Goal: Check status: Check status

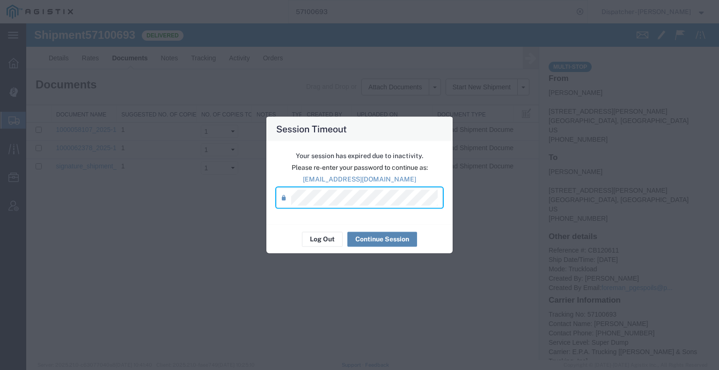
click at [368, 241] on button "Continue Session" at bounding box center [382, 239] width 70 height 15
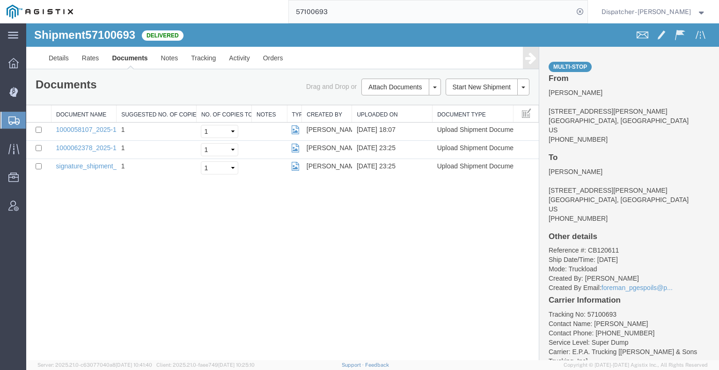
drag, startPoint x: 258, startPoint y: 13, endPoint x: 150, endPoint y: 20, distance: 108.4
click at [199, 16] on div "57100693" at bounding box center [334, 11] width 508 height 23
type input "57100664"
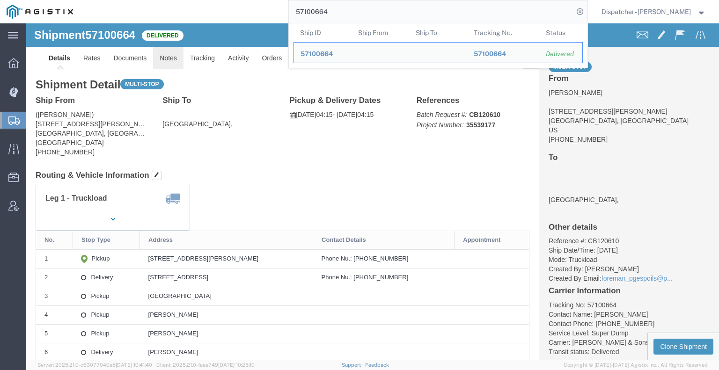
click link "Notes"
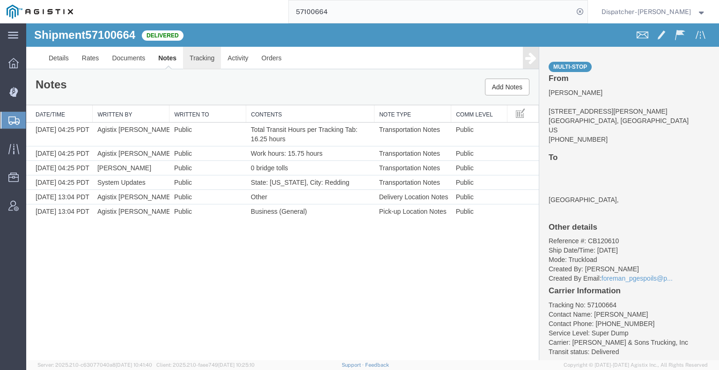
click at [209, 56] on link "Tracking" at bounding box center [202, 58] width 38 height 22
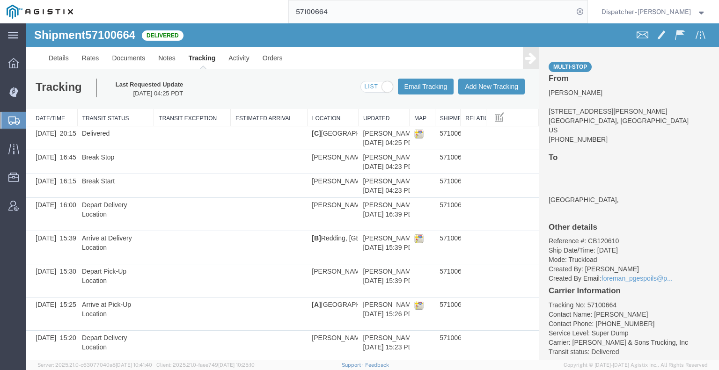
click at [526, 59] on icon at bounding box center [530, 58] width 11 height 13
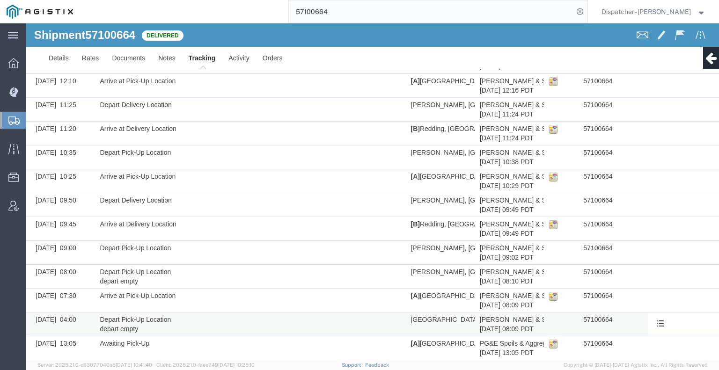
scroll to position [441, 0]
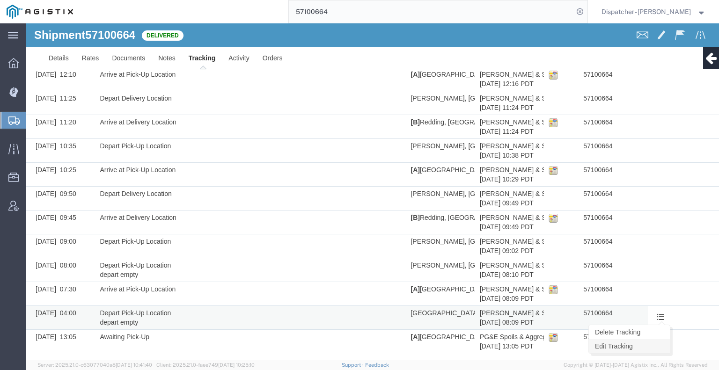
click at [651, 346] on link "Edit Tracking" at bounding box center [629, 347] width 81 height 14
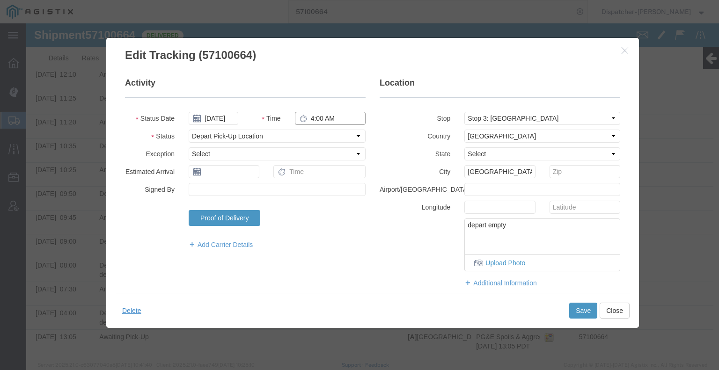
click at [315, 118] on input "4:00 AM" at bounding box center [330, 118] width 71 height 13
type input "4:15 AM"
click at [571, 310] on button "Save" at bounding box center [583, 311] width 28 height 16
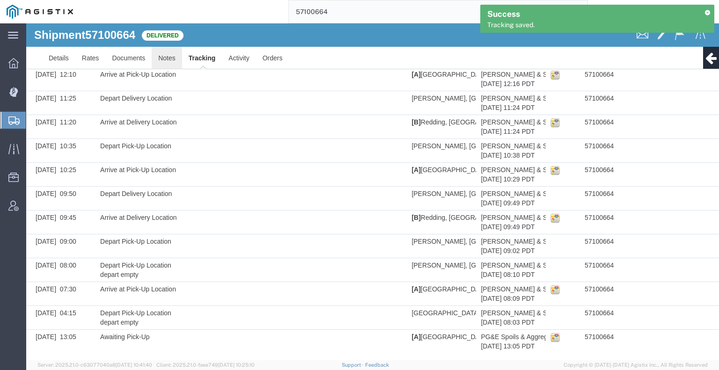
click at [161, 58] on link "Notes" at bounding box center [167, 58] width 30 height 22
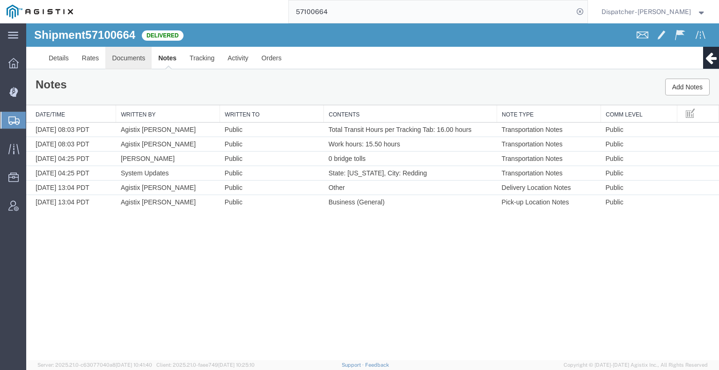
click at [118, 60] on link "Documents" at bounding box center [128, 58] width 46 height 22
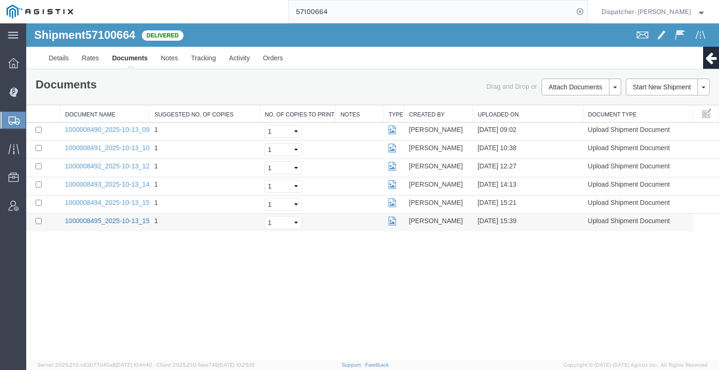
click at [109, 221] on link "1000008495_2025-10-13_15_37_58.jpg" at bounding box center [123, 220] width 117 height 7
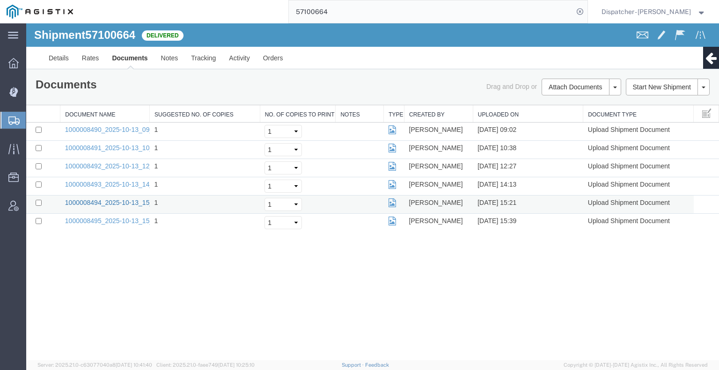
click at [133, 203] on link "1000008494_2025-10-13_15_20_40.jpg" at bounding box center [123, 202] width 117 height 7
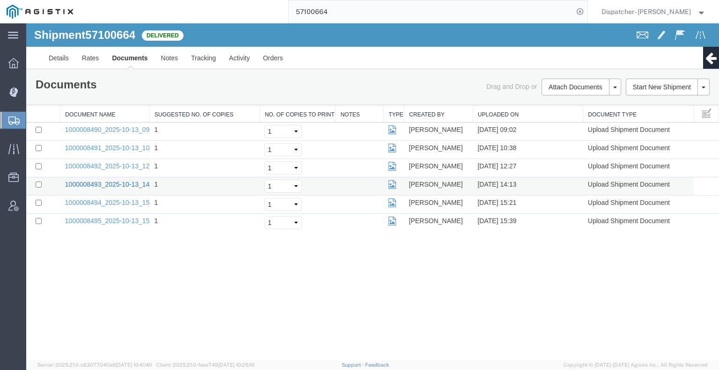
click at [133, 183] on link "1000008493_2025-10-13_14_13_17.jpg" at bounding box center [123, 184] width 117 height 7
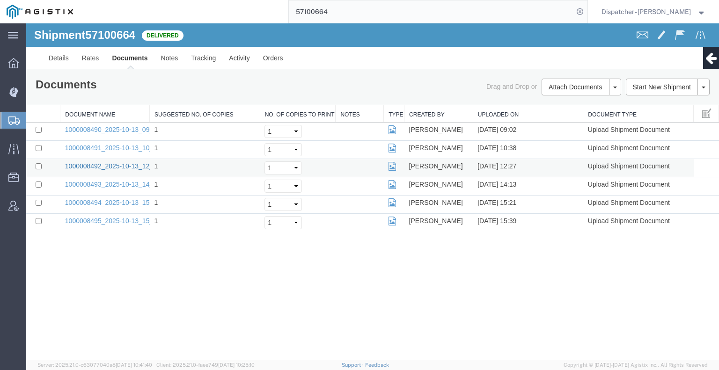
click at [122, 165] on link "1000008492_2025-10-13_12_27_51.jpg" at bounding box center [123, 165] width 117 height 7
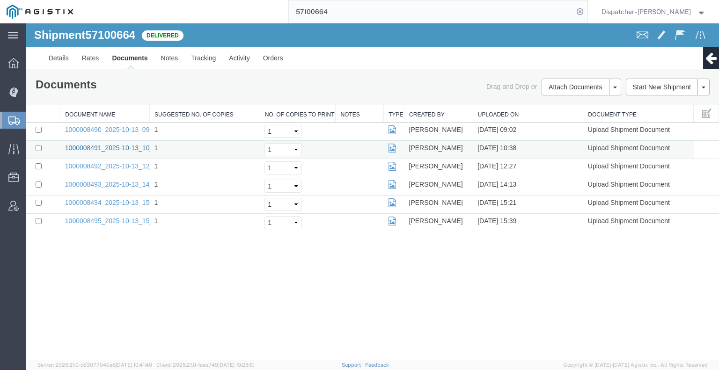
click at [124, 149] on link "1000008491_2025-10-13_10_38_50.jpg" at bounding box center [123, 147] width 117 height 7
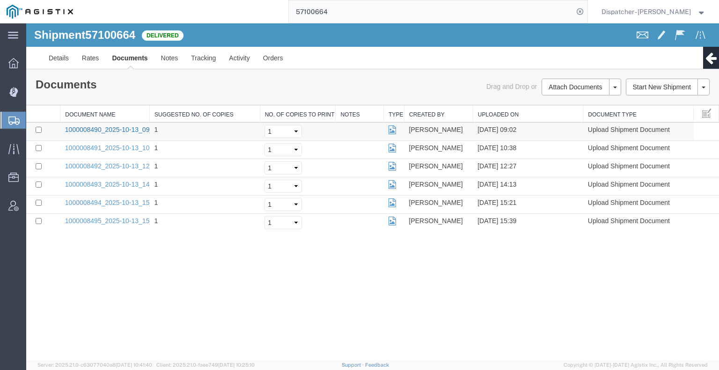
click at [96, 123] on td "1000008490_2025-10-13_09_02_38.jpg" at bounding box center [104, 132] width 89 height 18
click at [95, 130] on link "1000008490_2025-10-13_09_02_38.jpg" at bounding box center [123, 129] width 117 height 7
click at [106, 281] on div "Shipment 57100664 6 of 6 Delivered Details Rates Documents Notes Tracking Activ…" at bounding box center [372, 191] width 693 height 337
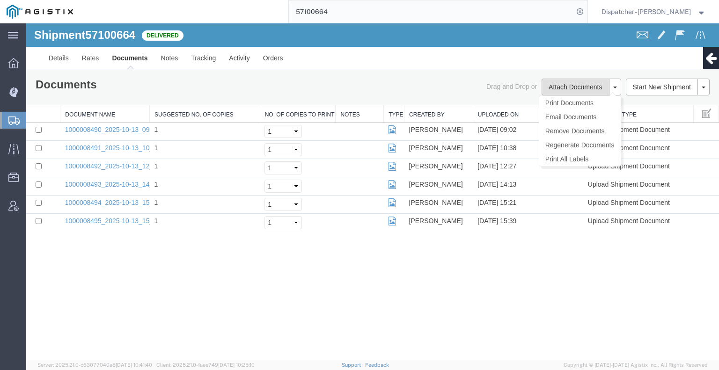
click at [565, 84] on button "Attach Documents" at bounding box center [575, 87] width 67 height 17
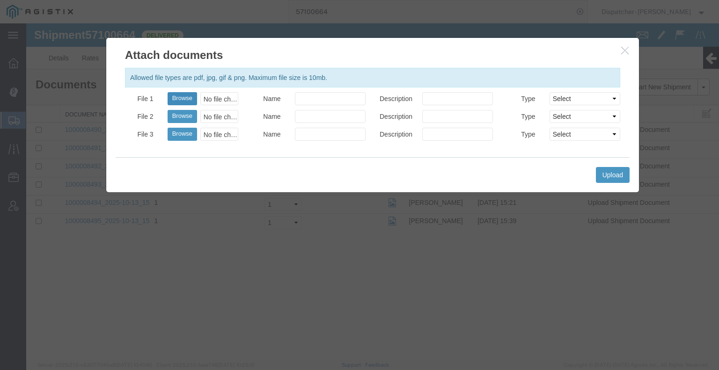
click at [180, 97] on button "Browse" at bounding box center [183, 98] width 30 height 13
type input "C:\fakepath\57100664trktag.pdf"
click at [607, 162] on div "Upload" at bounding box center [373, 174] width 514 height 35
click at [607, 170] on button "Upload" at bounding box center [613, 175] width 34 height 16
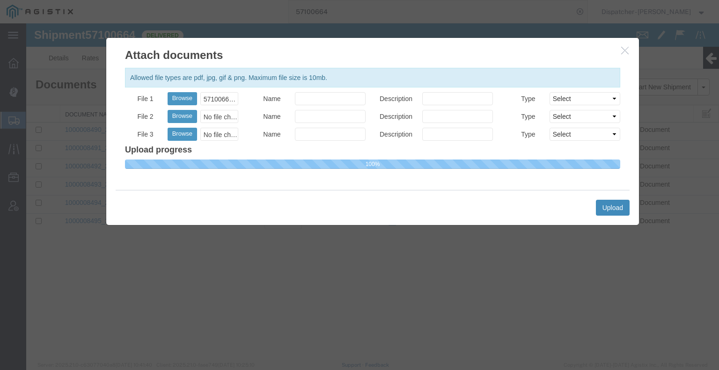
select select
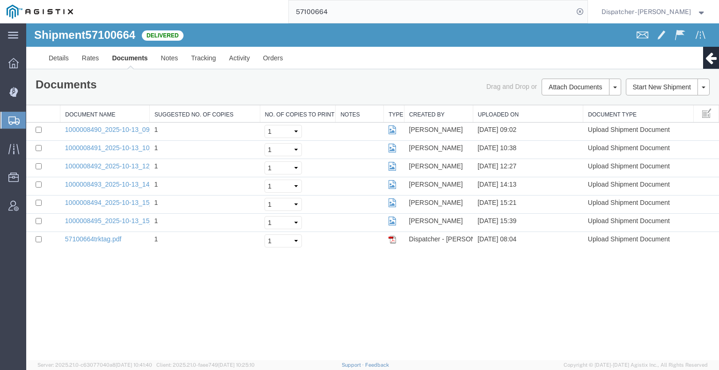
drag, startPoint x: 351, startPoint y: 36, endPoint x: 191, endPoint y: 38, distance: 160.2
type input "5"
type input "57100645"
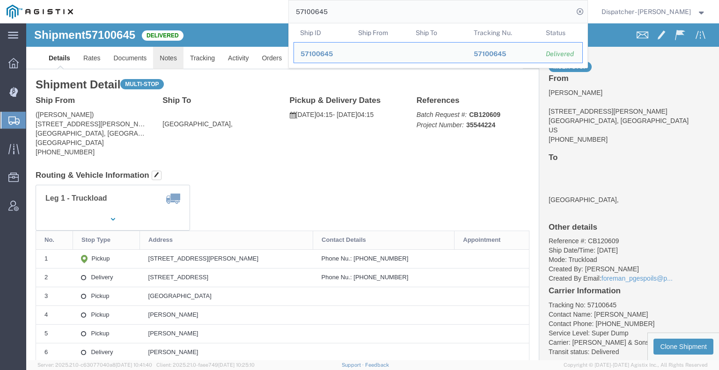
click link "Notes"
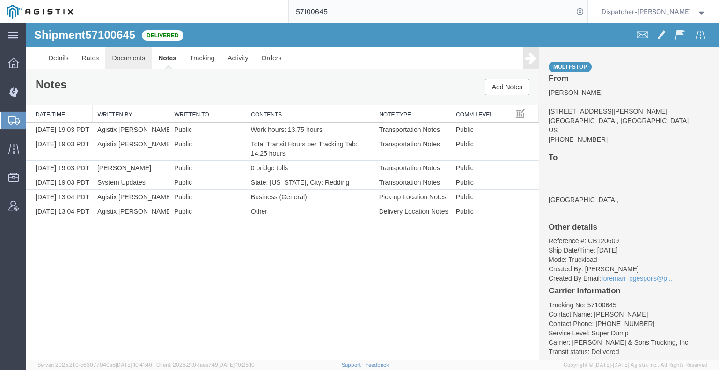
click at [131, 62] on link "Documents" at bounding box center [128, 58] width 46 height 22
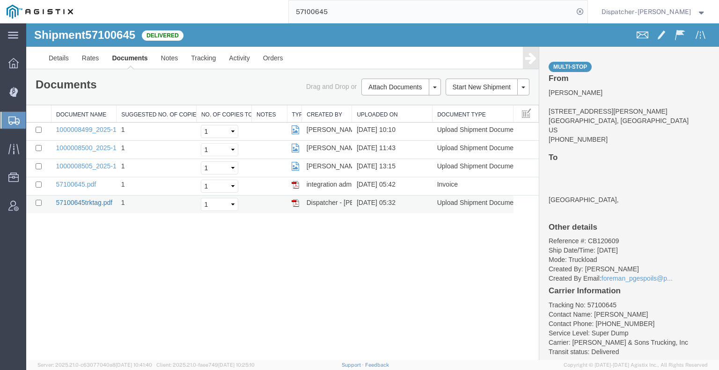
click at [90, 199] on link "57100645trktag.pdf" at bounding box center [84, 202] width 57 height 7
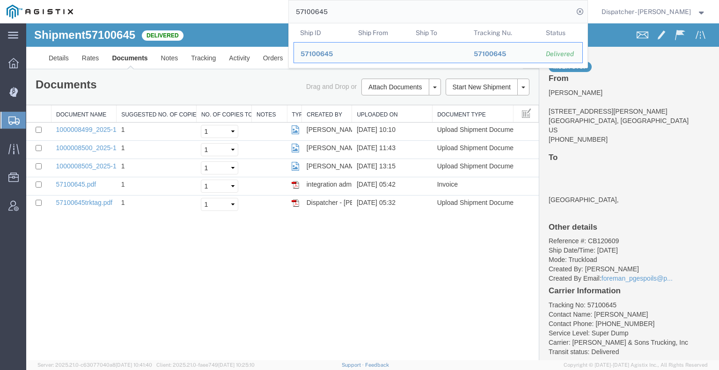
drag, startPoint x: 371, startPoint y: 14, endPoint x: 266, endPoint y: 11, distance: 105.9
click at [266, 11] on div "57100645 Ship ID Ship From Ship To Tracking Nu. Status Ship ID 57100645 Ship Fr…" at bounding box center [334, 11] width 508 height 23
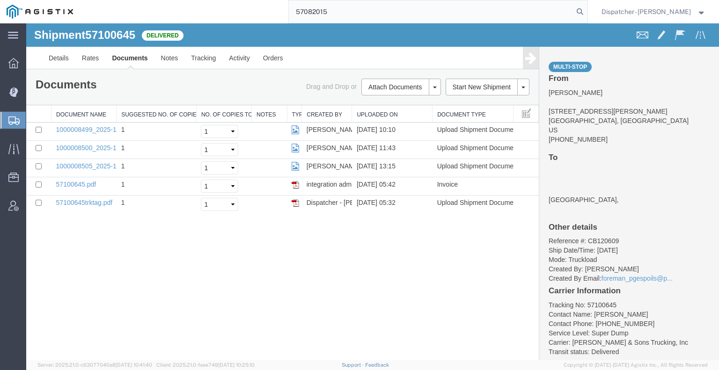
type input "57082015"
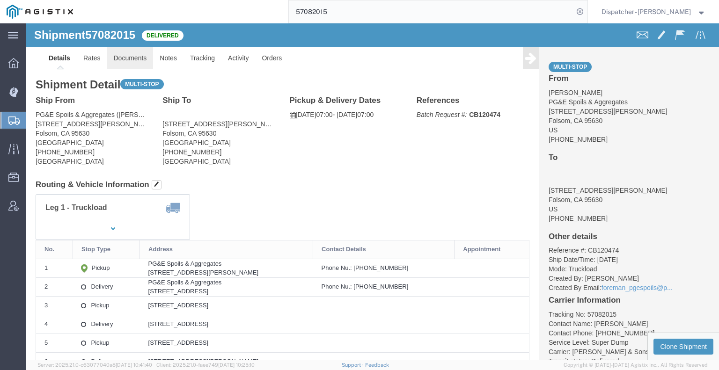
click link "Documents"
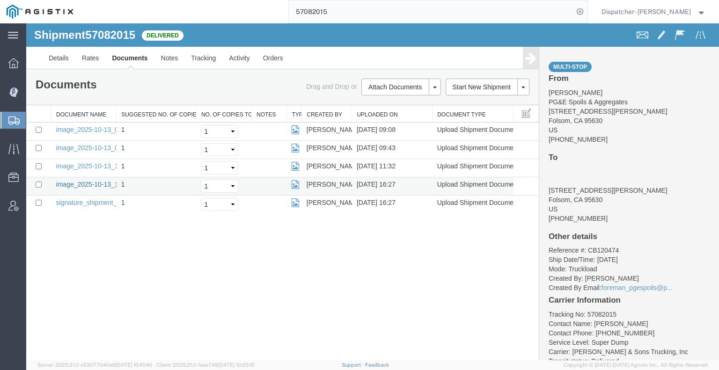
click at [88, 181] on link "image_2025-10-13_16_26_10.jpg" at bounding box center [105, 184] width 98 height 7
click at [289, 15] on input "57082015" at bounding box center [431, 11] width 285 height 22
type input "57100367"
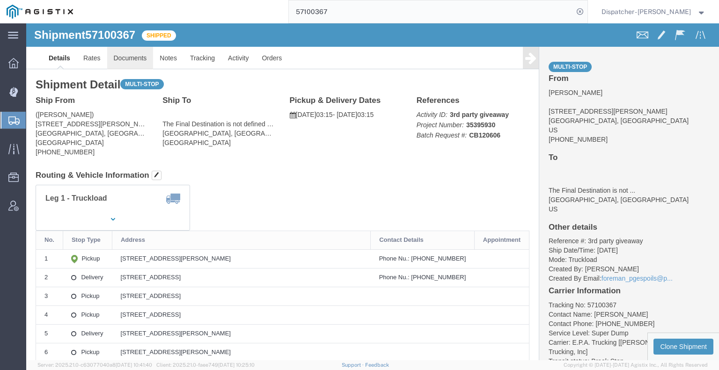
click link "Documents"
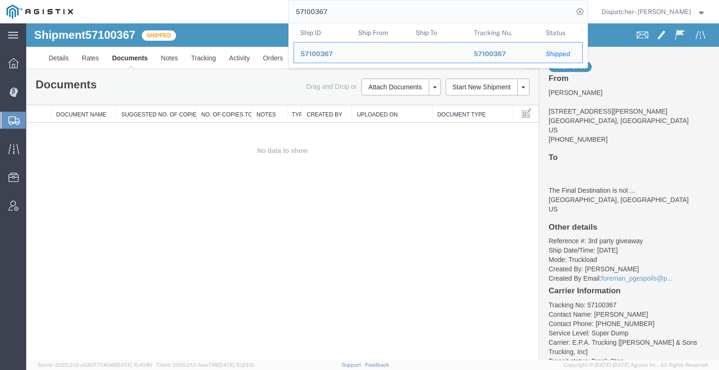
drag, startPoint x: 310, startPoint y: 18, endPoint x: 237, endPoint y: 20, distance: 73.6
click at [261, 21] on div "57100367 Ship ID Ship From Ship To Tracking Nu. Status Ship ID 57100367 Ship Fr…" at bounding box center [334, 11] width 508 height 23
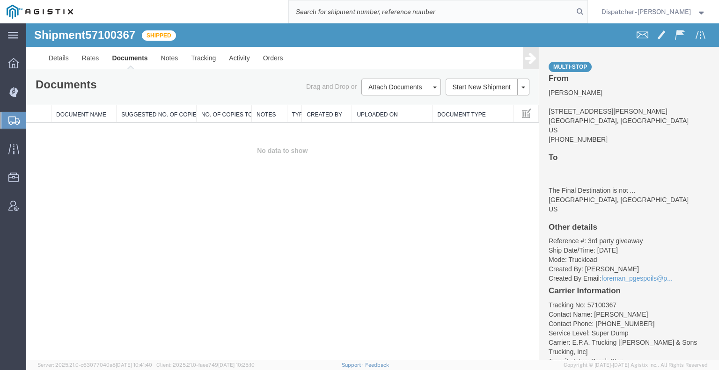
click at [94, 230] on div "Shipment 57100367 0 of 0 Shipped Details Rates Documents Notes Tracking Activit…" at bounding box center [372, 191] width 693 height 337
